Goal: Information Seeking & Learning: Learn about a topic

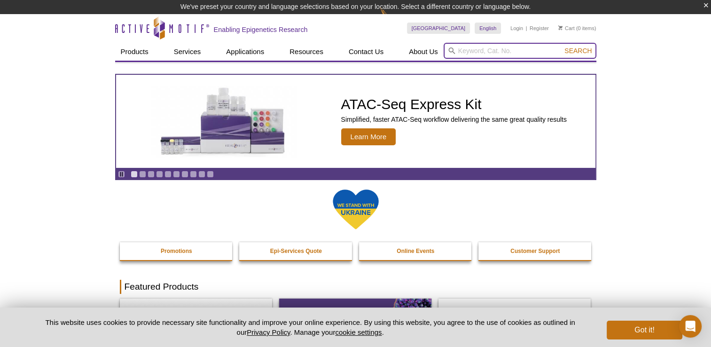
click at [538, 51] on input "search" at bounding box center [520, 51] width 153 height 16
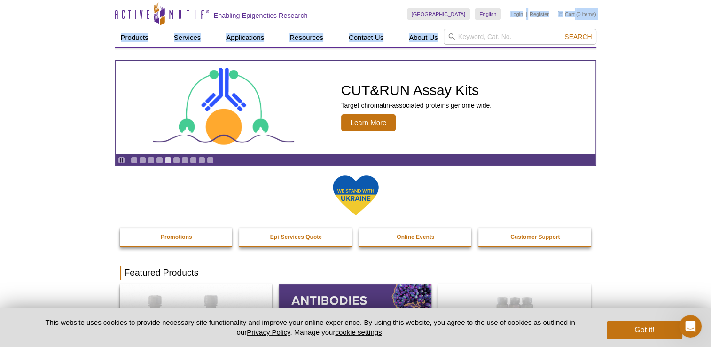
click at [501, 29] on div "Skip to content Active Motif Logo Enabling Epigenetics Research Spain Australia…" at bounding box center [355, 23] width 481 height 47
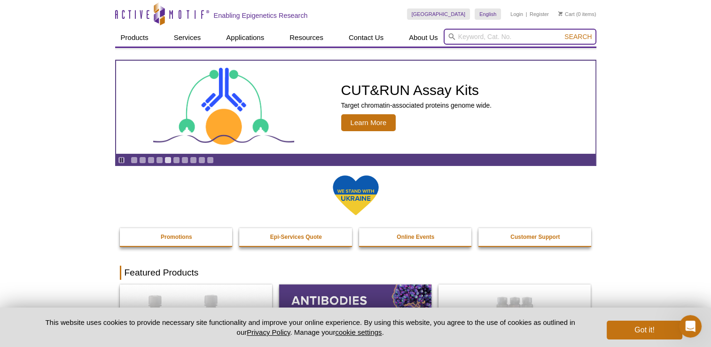
click at [502, 38] on input "search" at bounding box center [520, 37] width 153 height 16
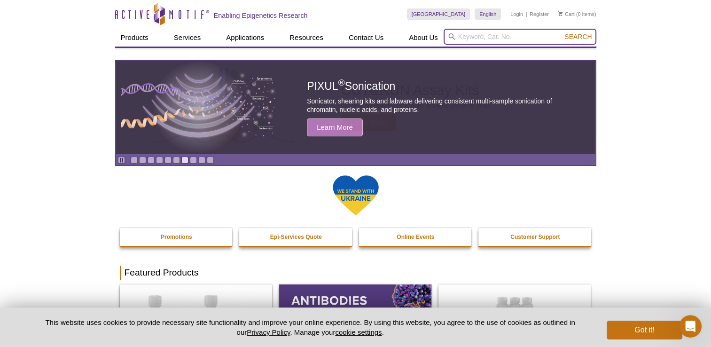
paste input "Phosphatase Inhibitor Cocktail"
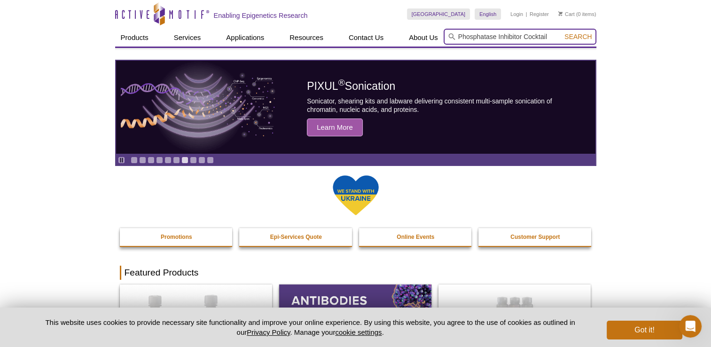
type input "Phosphatase Inhibitor Cocktail"
click at [572, 35] on span "Search" at bounding box center [577, 37] width 27 height 8
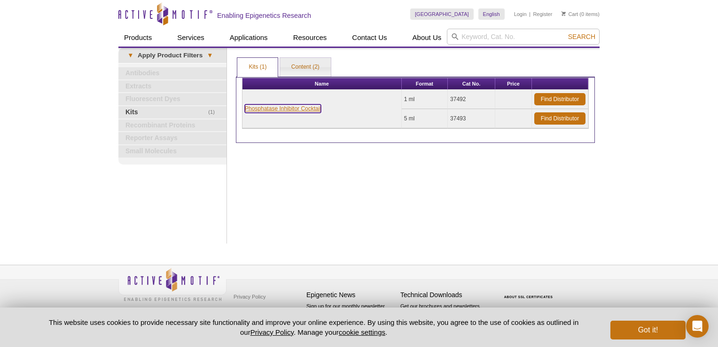
click at [269, 110] on link "Phosphatase Inhibitor Cocktail" at bounding box center [283, 108] width 76 height 8
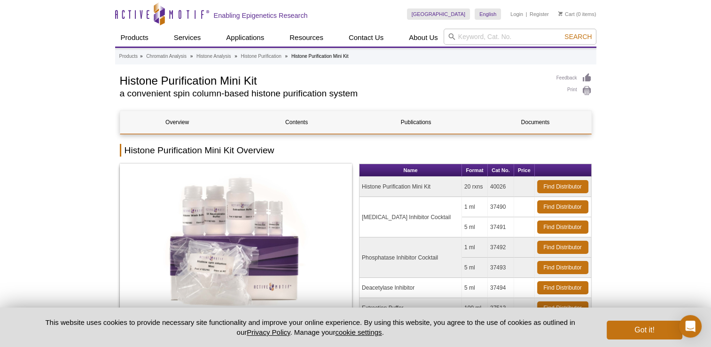
click at [431, 218] on td "[MEDICAL_DATA] Inhibitor Cocktail" at bounding box center [411, 217] width 102 height 40
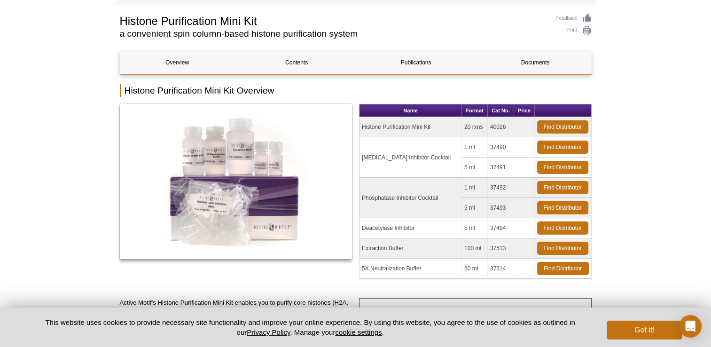
scroll to position [94, 0]
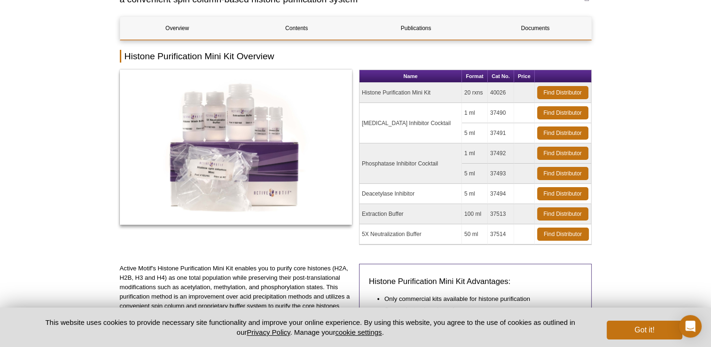
click at [387, 121] on td "[MEDICAL_DATA] Inhibitor Cocktail" at bounding box center [411, 123] width 102 height 40
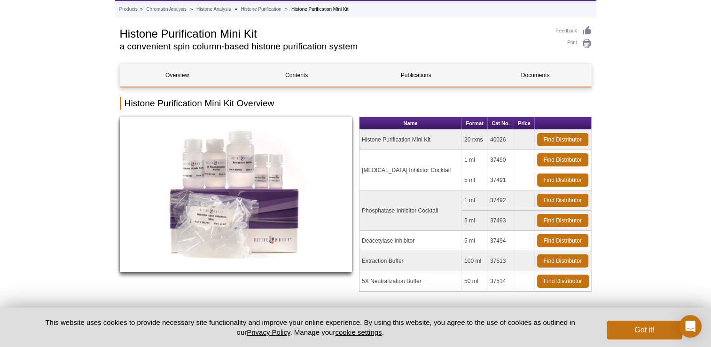
scroll to position [47, 0]
click at [397, 210] on td "Phosphatase Inhibitor Cocktail" at bounding box center [411, 210] width 102 height 40
click at [462, 199] on td "1 ml" at bounding box center [475, 200] width 26 height 20
click at [464, 215] on td "5 ml" at bounding box center [475, 221] width 26 height 20
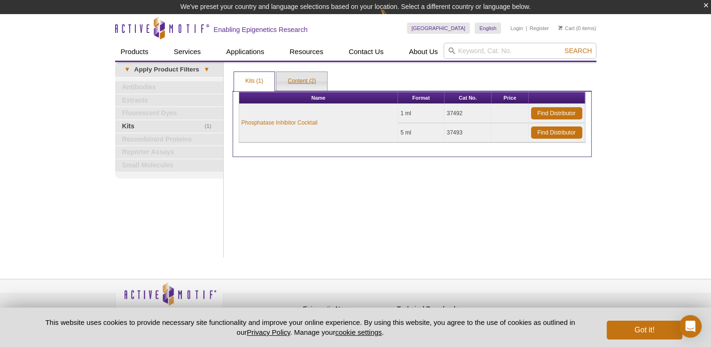
click at [295, 78] on link "Content (2)" at bounding box center [301, 81] width 51 height 19
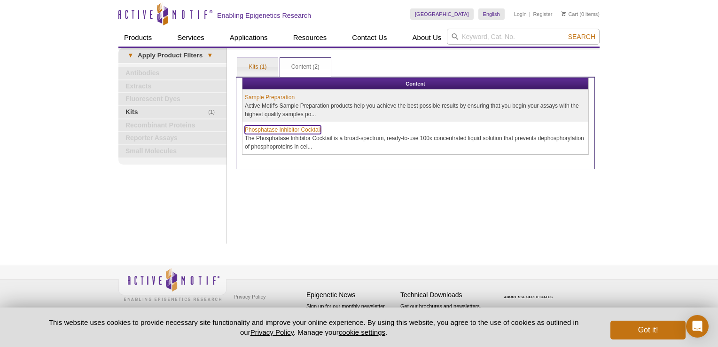
click at [273, 144] on td "Phosphatase Inhibitor Cocktail The Phosphatase Inhibitor Cocktail is a broad-sp…" at bounding box center [416, 138] width 346 height 32
click at [274, 134] on td "Phosphatase Inhibitor Cocktail The Phosphatase Inhibitor Cocktail is a broad-sp…" at bounding box center [416, 138] width 346 height 32
click at [276, 129] on link "Phosphatase Inhibitor Cocktail" at bounding box center [283, 129] width 76 height 8
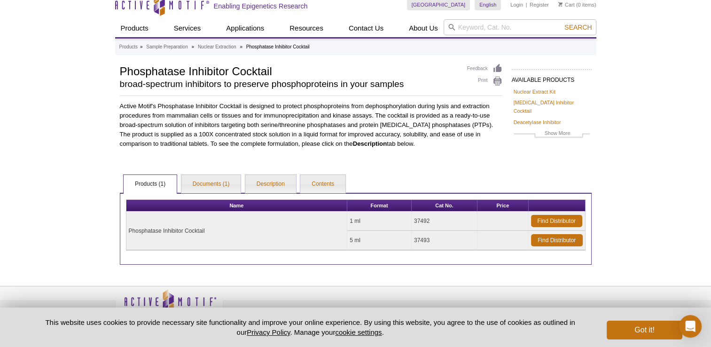
scroll to position [23, 0]
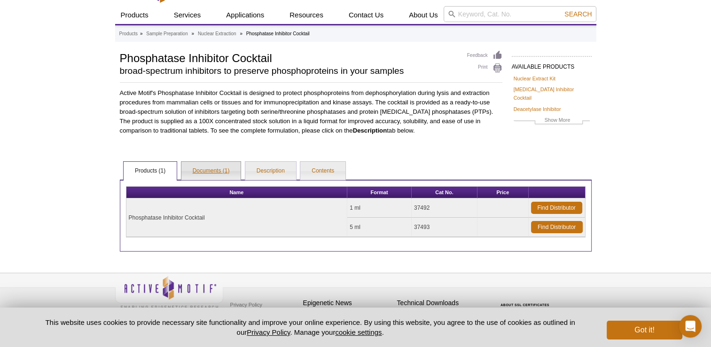
click at [211, 165] on link "Documents (1)" at bounding box center [211, 171] width 60 height 19
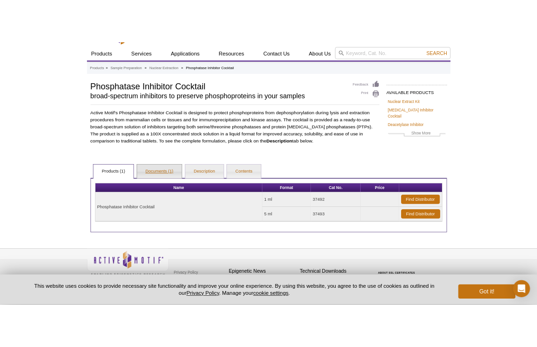
scroll to position [0, 0]
